Goal: Use online tool/utility: Utilize a website feature to perform a specific function

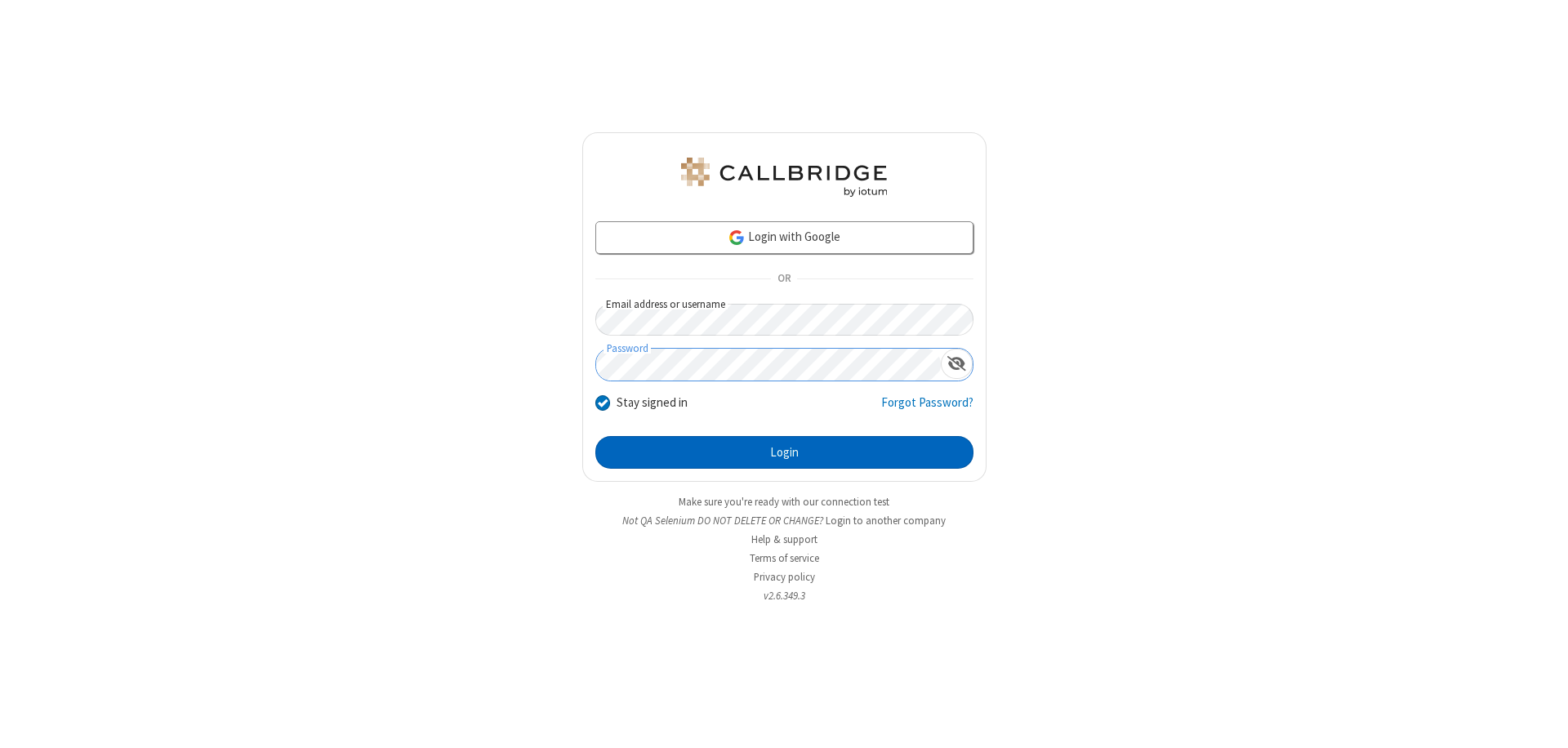
click at [784, 452] on button "Login" at bounding box center [784, 452] width 378 height 33
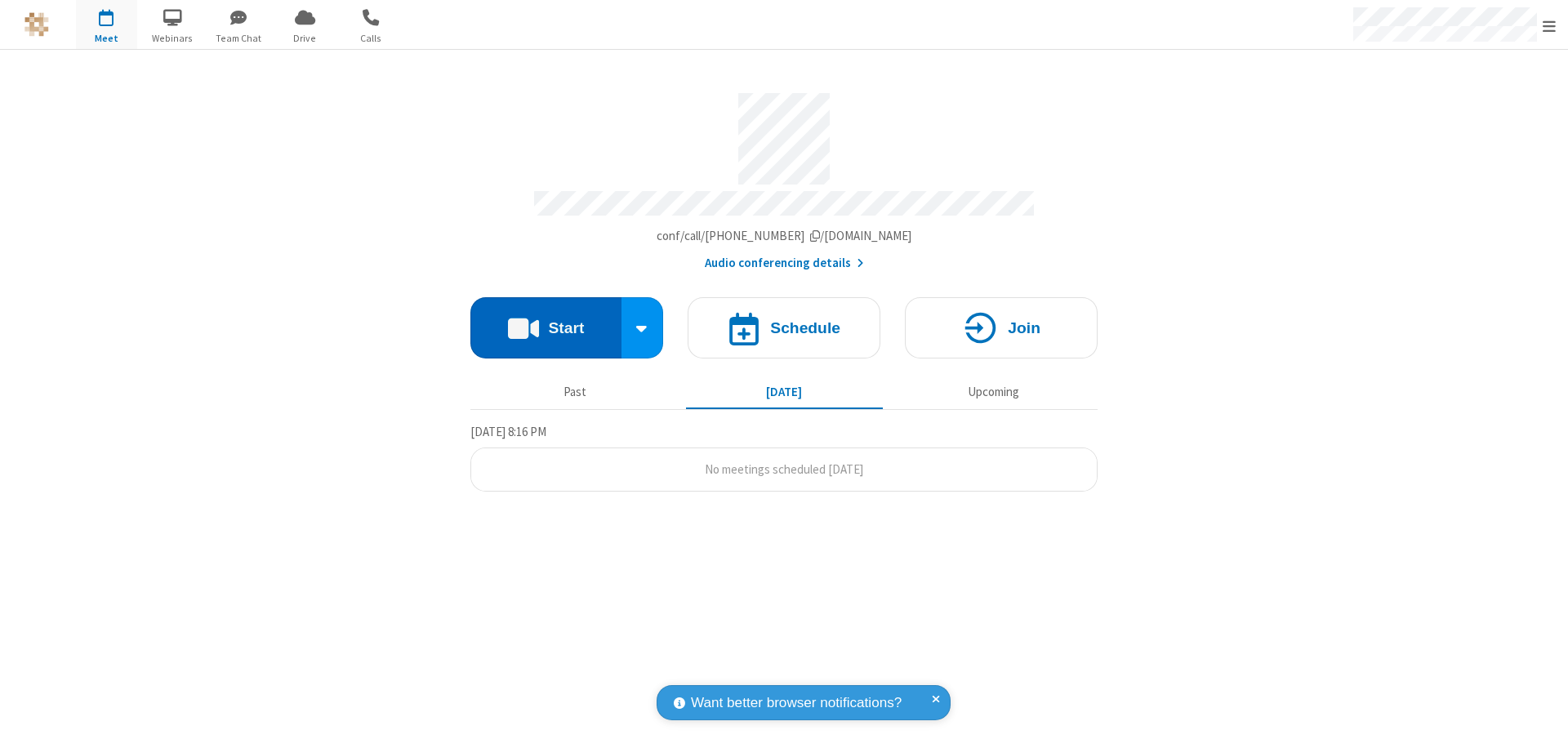
click at [545, 320] on button "Start" at bounding box center [545, 328] width 151 height 61
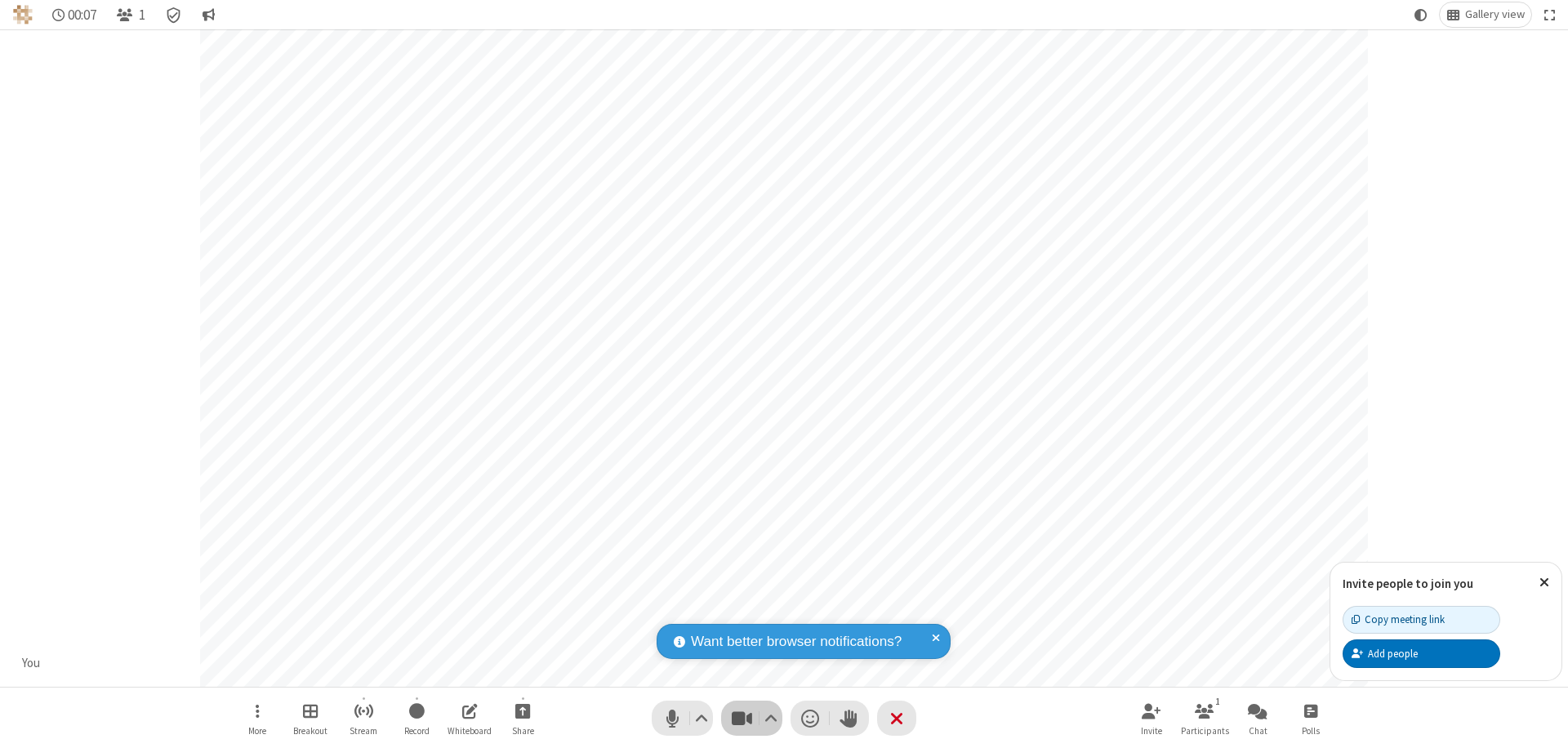
click at [741, 718] on span "Stop video (⌘+Shift+V)" at bounding box center [742, 718] width 25 height 24
click at [741, 718] on span "Start video (⌘+Shift+V)" at bounding box center [742, 718] width 25 height 24
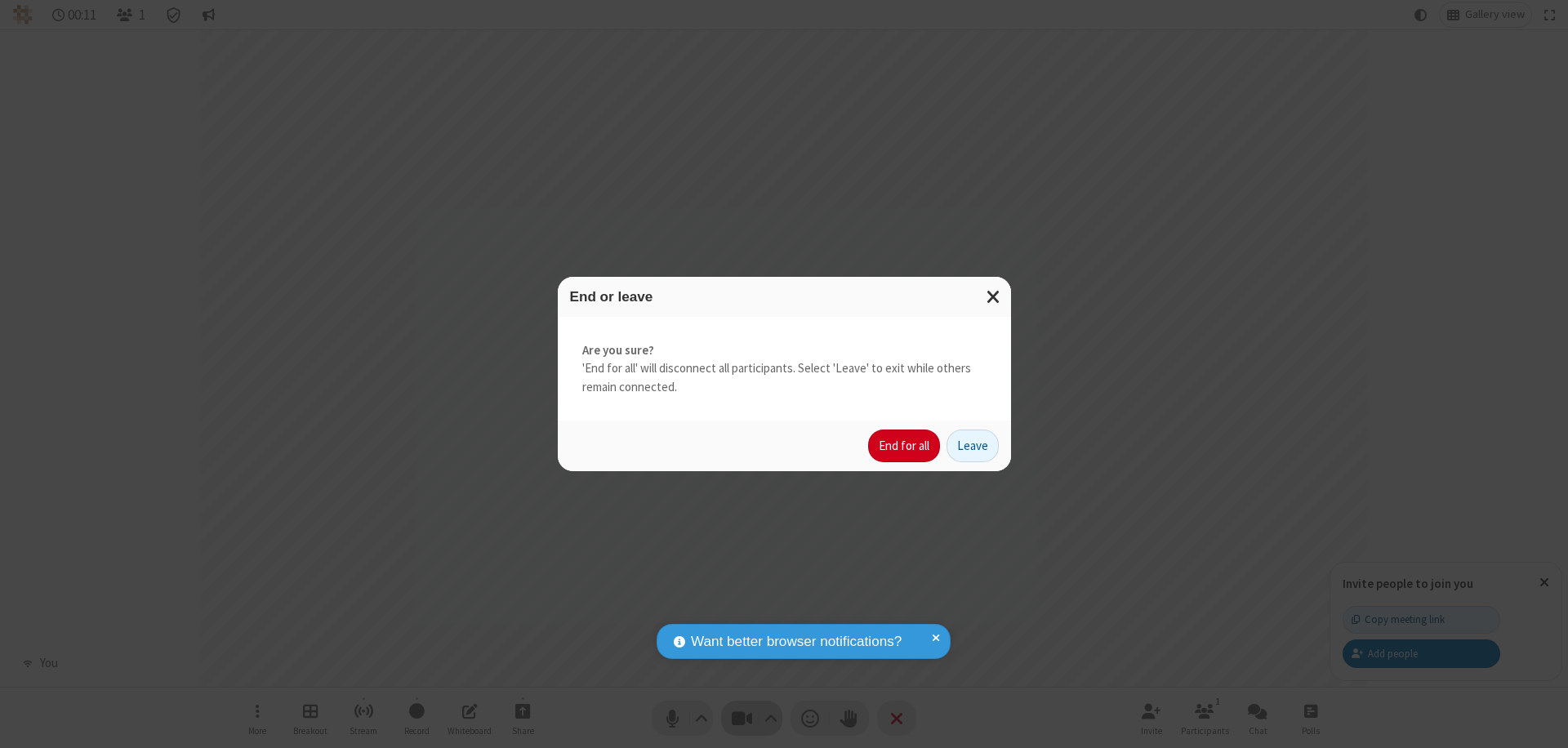
click at [905, 446] on button "End for all" at bounding box center [903, 445] width 72 height 33
